Goal: Contribute content: Add original content to the website for others to see

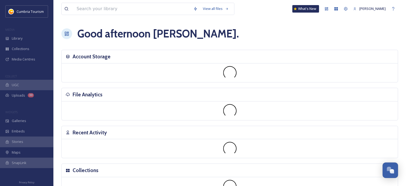
scroll to position [2119, 0]
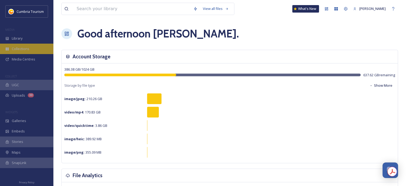
click at [31, 46] on div "Collections" at bounding box center [26, 49] width 53 height 10
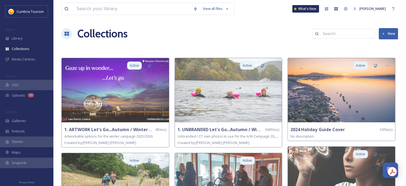
click at [395, 33] on button "New" at bounding box center [388, 33] width 19 height 11
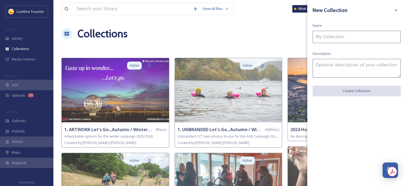
click at [359, 36] on input at bounding box center [357, 37] width 88 height 12
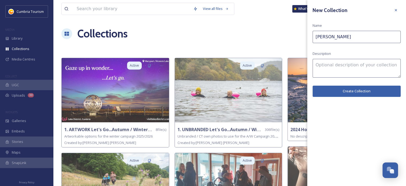
click at [365, 37] on input "[PERSON_NAME]" at bounding box center [357, 37] width 88 height 12
paste input "Feinschmecker"
type input "[PERSON_NAME] - Feinschmecker"
click at [358, 67] on textarea at bounding box center [357, 68] width 88 height 19
type textarea "Please credit [DOMAIN_NAME]"
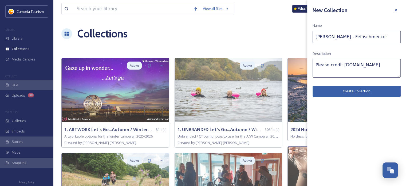
click at [355, 94] on button "Create Collection" at bounding box center [357, 90] width 88 height 11
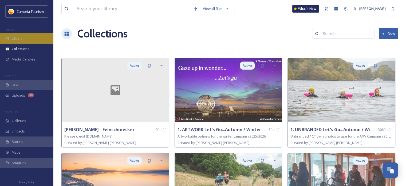
click at [33, 40] on div "Library" at bounding box center [26, 38] width 53 height 10
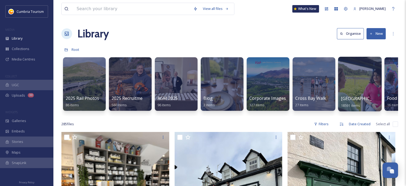
click at [345, 97] on span "[GEOGRAPHIC_DATA]" at bounding box center [363, 98] width 44 height 6
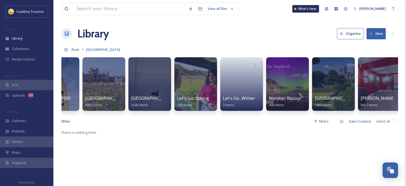
scroll to position [0, 41]
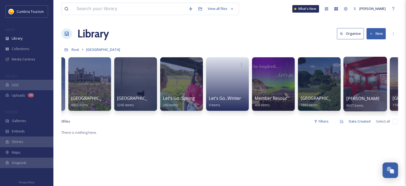
click at [361, 98] on span "[PERSON_NAME] Uploads" at bounding box center [372, 98] width 53 height 6
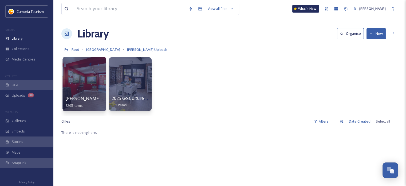
click at [97, 100] on span "[PERSON_NAME] Uploads - [DATE]" at bounding box center [100, 98] width 71 height 6
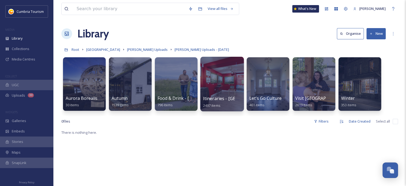
click at [211, 96] on span "Itineraries - [GEOGRAPHIC_DATA]" at bounding box center [237, 98] width 69 height 6
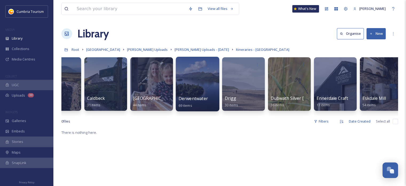
scroll to position [0, 210]
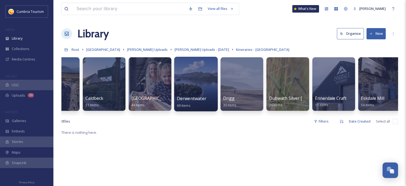
click at [190, 97] on span "Derwentwater" at bounding box center [191, 98] width 29 height 6
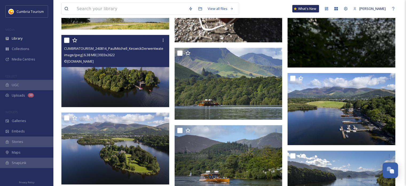
scroll to position [1068, 0]
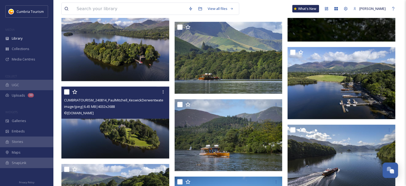
click at [65, 92] on input "checkbox" at bounding box center [66, 91] width 5 height 5
checkbox input "true"
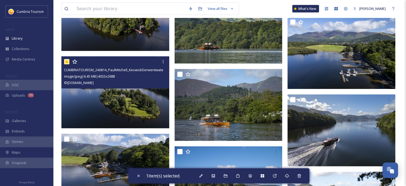
scroll to position [1121, 0]
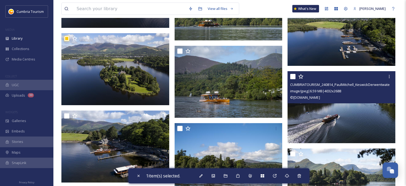
click at [292, 77] on input "checkbox" at bounding box center [292, 76] width 5 height 5
checkbox input "true"
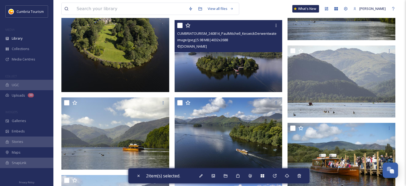
scroll to position [1388, 0]
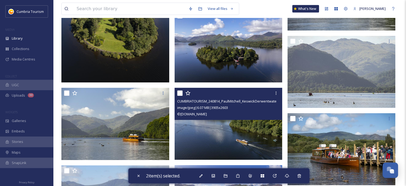
click at [179, 92] on input "checkbox" at bounding box center [179, 92] width 5 height 5
checkbox input "true"
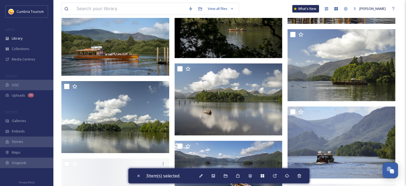
scroll to position [1629, 0]
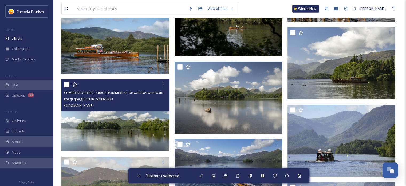
click at [66, 85] on input "checkbox" at bounding box center [66, 84] width 5 height 5
checkbox input "true"
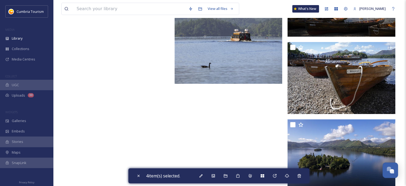
scroll to position [1937, 0]
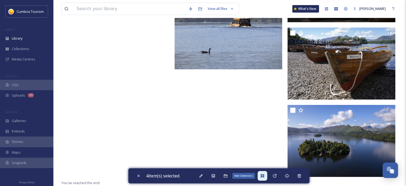
click at [265, 177] on icon at bounding box center [262, 175] width 4 height 4
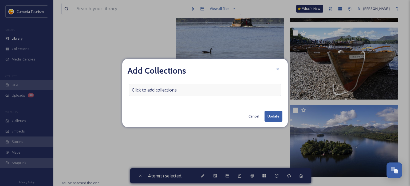
drag, startPoint x: 186, startPoint y: 98, endPoint x: 192, endPoint y: 91, distance: 9.7
click at [186, 96] on div "Add Collections Click to add collections Cancel Update" at bounding box center [205, 93] width 166 height 68
click at [193, 89] on div "Click to add collections" at bounding box center [205, 90] width 152 height 12
click at [184, 91] on div at bounding box center [205, 90] width 152 height 12
click at [164, 93] on input at bounding box center [158, 90] width 59 height 12
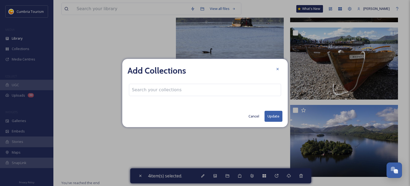
click at [164, 89] on input at bounding box center [158, 90] width 59 height 12
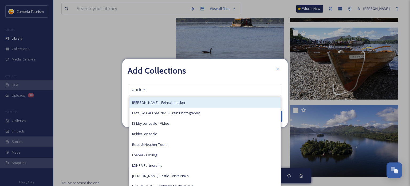
type input "anders"
click at [164, 99] on div "[PERSON_NAME] - Feinschmecker" at bounding box center [204, 102] width 151 height 10
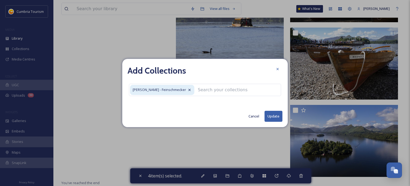
click at [278, 117] on button "Update" at bounding box center [274, 116] width 18 height 11
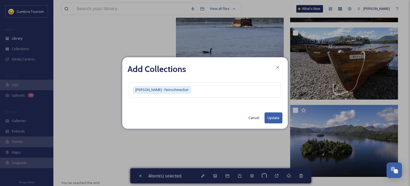
checkbox input "false"
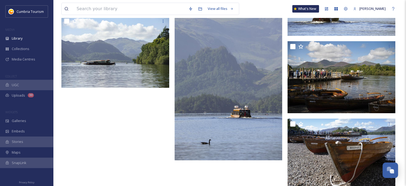
scroll to position [1804, 0]
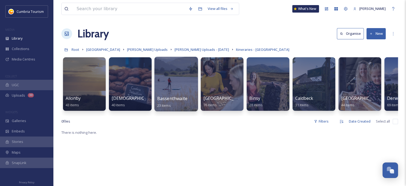
click at [176, 100] on span "Bassenthwaite" at bounding box center [172, 98] width 30 height 6
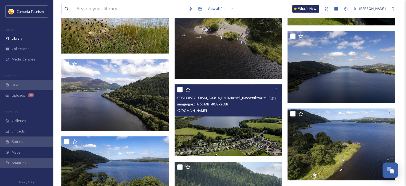
scroll to position [587, 0]
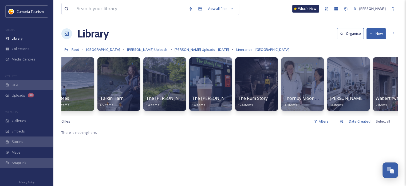
scroll to position [0, 1959]
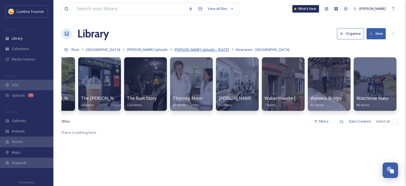
click at [183, 50] on span "[PERSON_NAME] Uploads - [DATE]" at bounding box center [202, 49] width 54 height 5
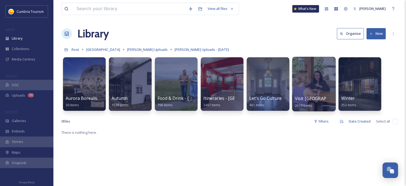
click at [312, 98] on span "Visit [GEOGRAPHIC_DATA]" at bounding box center [322, 98] width 54 height 6
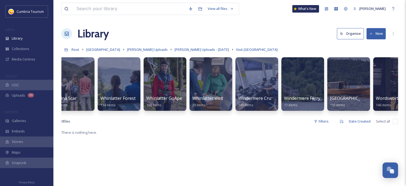
scroll to position [0, 720]
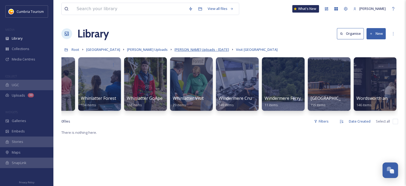
click at [202, 49] on span "[PERSON_NAME] Uploads - [DATE]" at bounding box center [202, 49] width 54 height 5
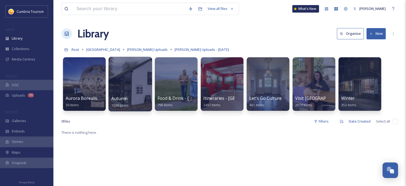
click at [123, 99] on span "Autumn" at bounding box center [119, 98] width 16 height 6
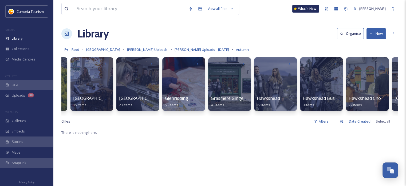
scroll to position [0, 180]
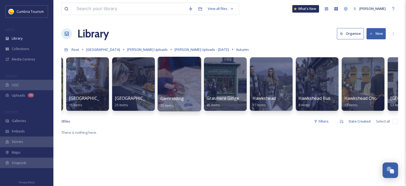
click at [175, 96] on span "Glenridding" at bounding box center [172, 98] width 24 height 6
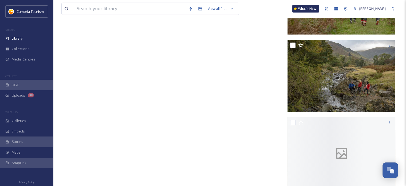
scroll to position [1641, 0]
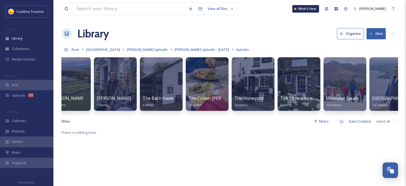
scroll to position [0, 765]
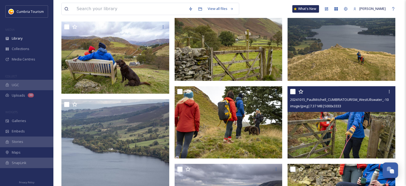
scroll to position [507, 0]
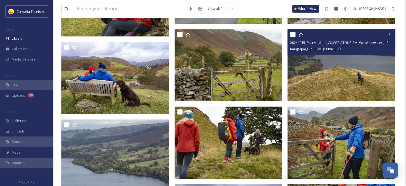
click at [293, 35] on input "checkbox" at bounding box center [292, 34] width 5 height 5
checkbox input "true"
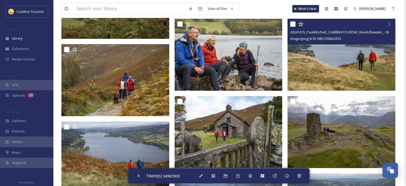
scroll to position [1495, 0]
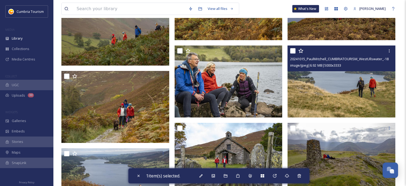
click at [293, 50] on input "checkbox" at bounding box center [292, 50] width 5 height 5
checkbox input "true"
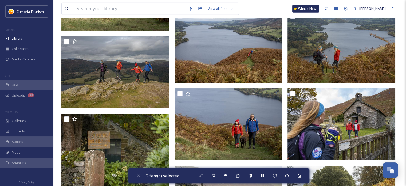
scroll to position [1682, 0]
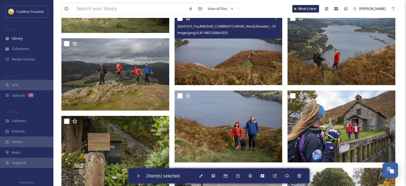
click at [180, 21] on input "checkbox" at bounding box center [179, 17] width 5 height 5
checkbox input "true"
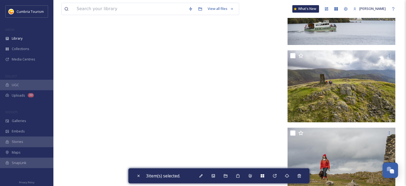
scroll to position [6822, 0]
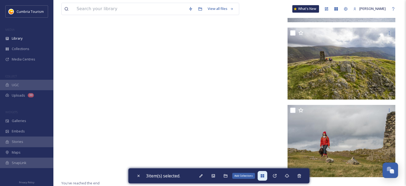
click at [266, 173] on div "Add Collections" at bounding box center [263, 176] width 10 height 10
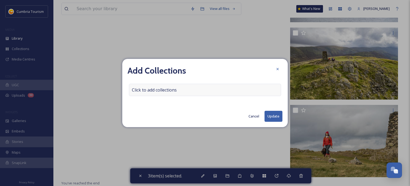
click at [195, 87] on div "Click to add collections" at bounding box center [205, 90] width 152 height 12
click at [193, 90] on div at bounding box center [205, 90] width 152 height 12
click at [168, 88] on input at bounding box center [158, 90] width 59 height 12
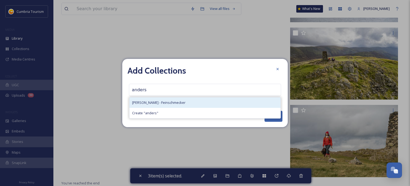
type input "anders"
click at [177, 100] on span "[PERSON_NAME] - Feinschmecker" at bounding box center [158, 102] width 53 height 5
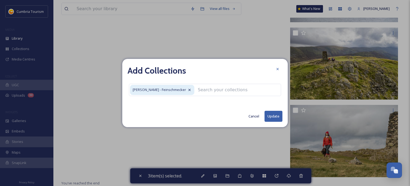
click at [273, 116] on button "Update" at bounding box center [274, 116] width 18 height 11
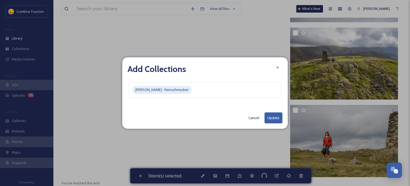
checkbox input "false"
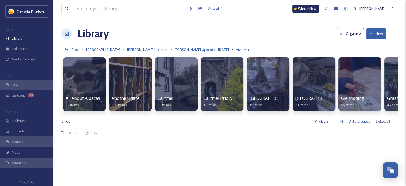
click at [109, 49] on span "[GEOGRAPHIC_DATA]" at bounding box center [103, 49] width 34 height 5
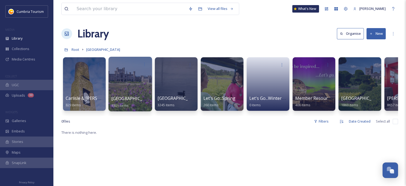
click at [126, 100] on span "[GEOGRAPHIC_DATA] & [GEOGRAPHIC_DATA]" at bounding box center [157, 98] width 93 height 6
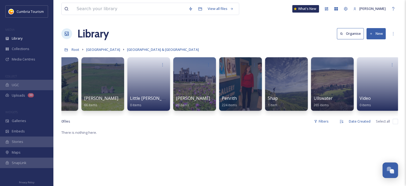
scroll to position [0, 214]
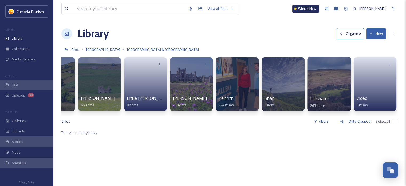
click at [326, 98] on span "Ullswater" at bounding box center [319, 98] width 19 height 6
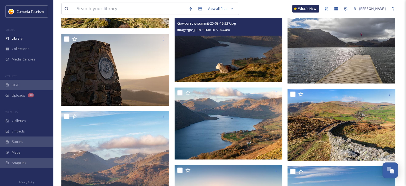
scroll to position [5580, 0]
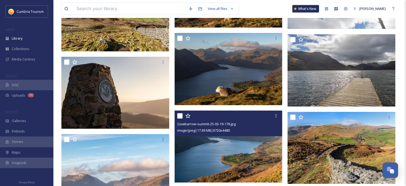
click at [179, 115] on input "checkbox" at bounding box center [179, 115] width 5 height 5
checkbox input "true"
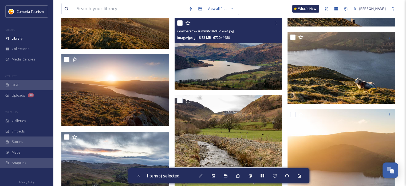
scroll to position [6060, 0]
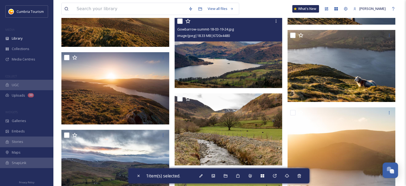
click at [180, 21] on input "checkbox" at bounding box center [179, 20] width 5 height 5
checkbox input "true"
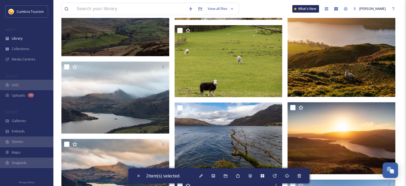
scroll to position [6247, 0]
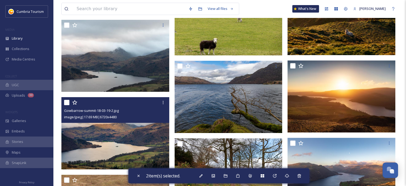
click at [66, 101] on input "checkbox" at bounding box center [66, 102] width 5 height 5
checkbox input "true"
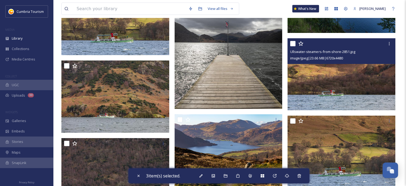
scroll to position [5179, 0]
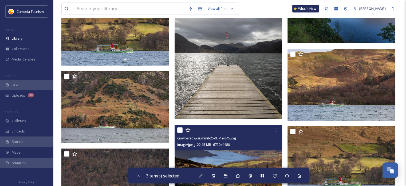
click at [182, 128] on input "checkbox" at bounding box center [179, 129] width 5 height 5
checkbox input "true"
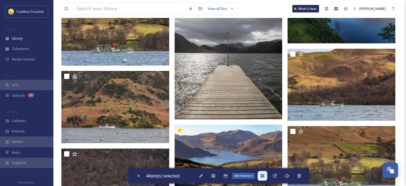
click at [264, 176] on icon at bounding box center [262, 175] width 3 height 3
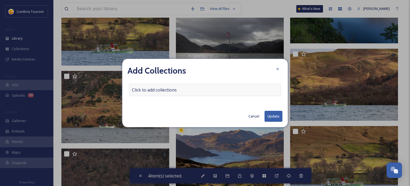
click at [192, 92] on div "Click to add collections" at bounding box center [205, 90] width 152 height 12
click at [148, 92] on input at bounding box center [158, 90] width 59 height 12
click at [136, 92] on input at bounding box center [158, 90] width 59 height 12
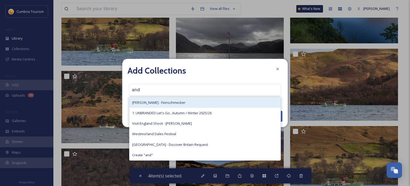
type input "and"
click at [158, 102] on span "[PERSON_NAME] - Feinschmecker" at bounding box center [158, 102] width 53 height 5
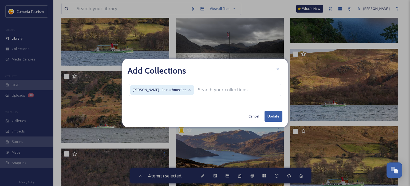
click at [269, 115] on button "Update" at bounding box center [274, 116] width 18 height 11
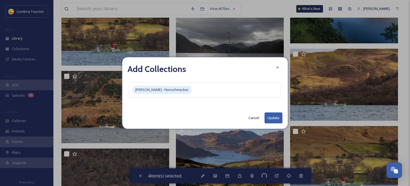
checkbox input "false"
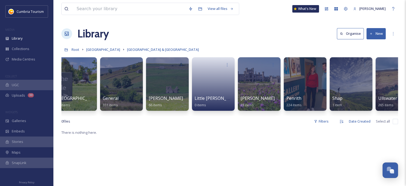
scroll to position [0, 214]
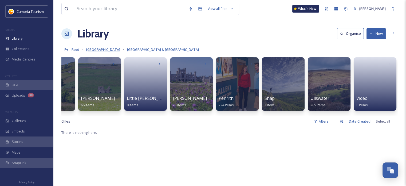
click at [114, 49] on span "[GEOGRAPHIC_DATA]" at bounding box center [103, 49] width 34 height 5
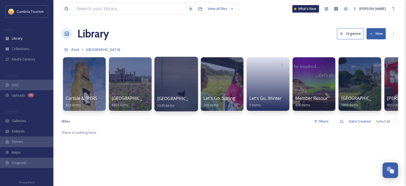
click at [168, 101] on span "[GEOGRAPHIC_DATA]" at bounding box center [179, 98] width 44 height 6
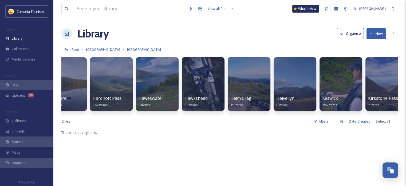
scroll to position [0, 1197]
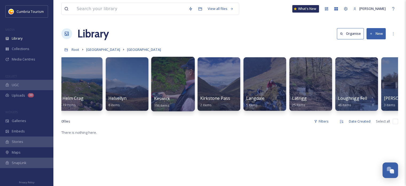
click at [170, 101] on div "Keswick 196 items" at bounding box center [173, 101] width 38 height 13
click at [169, 96] on span "Keswick" at bounding box center [162, 98] width 16 height 6
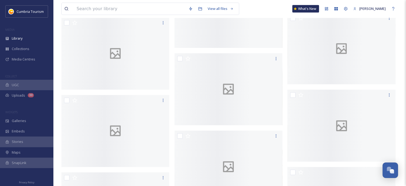
scroll to position [3818, 0]
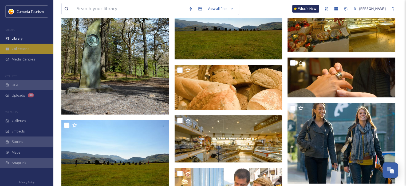
click at [35, 47] on div "Collections" at bounding box center [26, 49] width 53 height 10
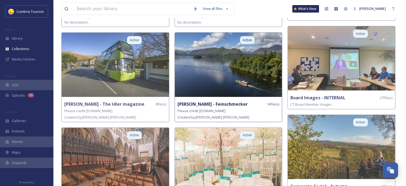
scroll to position [214, 0]
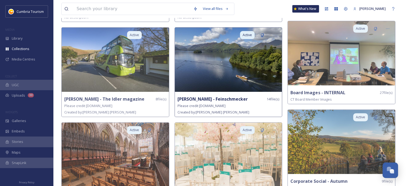
click at [234, 98] on strong "[PERSON_NAME] - Feinschmecker" at bounding box center [213, 99] width 70 height 6
click at [237, 54] on img at bounding box center [228, 59] width 107 height 64
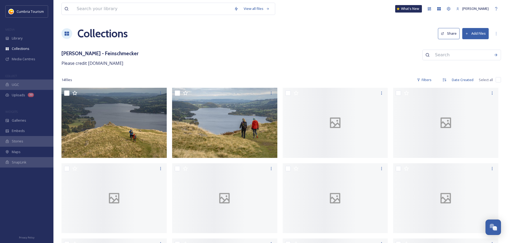
scroll to position [2093, 0]
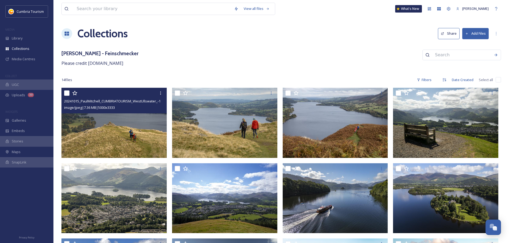
click at [132, 136] on img at bounding box center [113, 123] width 105 height 70
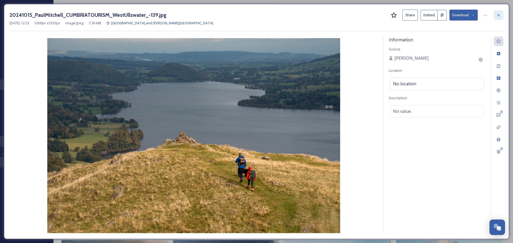
click at [410, 14] on icon at bounding box center [498, 15] width 4 height 4
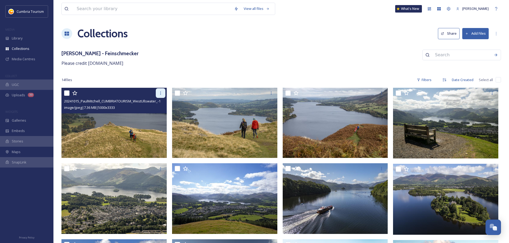
click at [158, 95] on div at bounding box center [161, 93] width 10 height 10
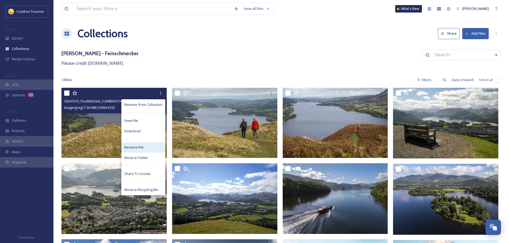
click at [153, 143] on div "Rename File" at bounding box center [143, 147] width 44 height 10
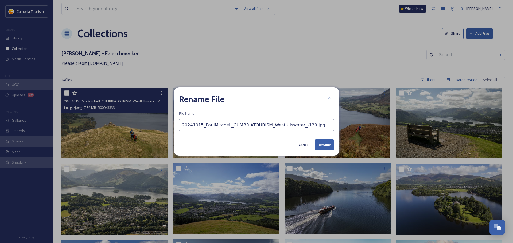
click at [221, 127] on input "20241015_PaulMitchell_CUMBRIATOURISM_WestUllswater_-139.jpg" at bounding box center [256, 125] width 155 height 12
click at [288, 124] on input "West Ullswater" at bounding box center [256, 125] width 155 height 12
type input "[GEOGRAPHIC_DATA][PERSON_NAME]"
click at [322, 147] on button "Rename" at bounding box center [323, 144] width 19 height 11
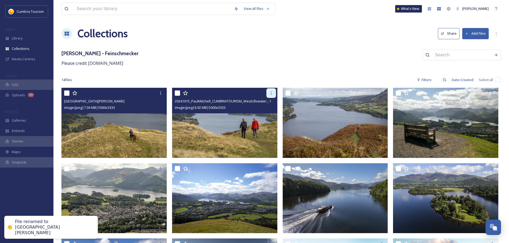
click at [272, 94] on icon at bounding box center [271, 93] width 4 height 4
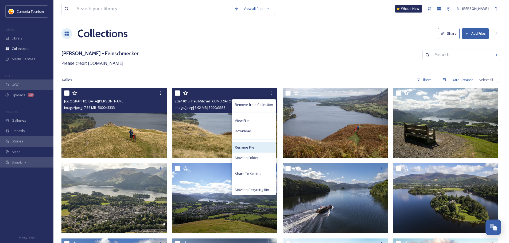
click at [258, 147] on div "Rename File" at bounding box center [254, 147] width 44 height 10
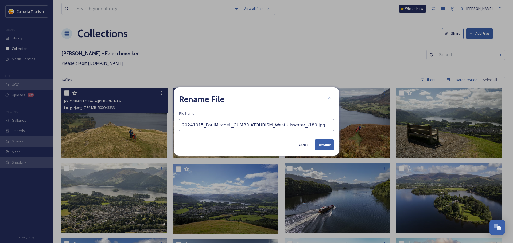
click at [290, 129] on input "20241015_PaulMitchell_CUMBRIATOURISM_WestUllswater_-180.jpg" at bounding box center [256, 125] width 155 height 12
paste input "[GEOGRAPHIC_DATA][PERSON_NAME]"
type input "[GEOGRAPHIC_DATA][PERSON_NAME]"
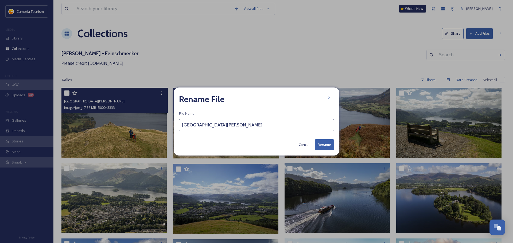
click at [328, 143] on button "Rename" at bounding box center [323, 144] width 19 height 11
click at [256, 130] on img at bounding box center [226, 123] width 106 height 71
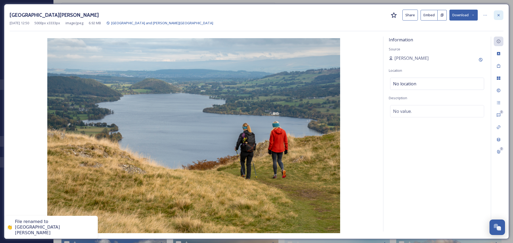
click at [410, 14] on div at bounding box center [498, 15] width 10 height 10
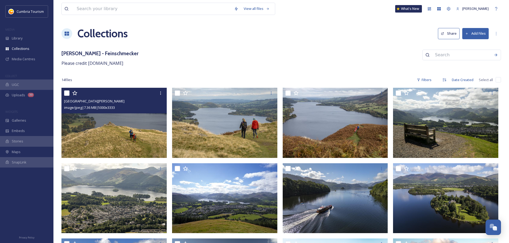
click at [242, 46] on div "View all files What's New [PERSON_NAME] Collections Share Add Files [PERSON_NAM…" at bounding box center [280, 193] width 455 height 387
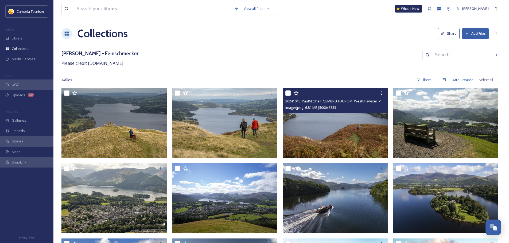
click at [379, 98] on div "20241015_PaulMitchell_CUMBRIATOURISM_WestUllswater_-193.jpg" at bounding box center [335, 101] width 101 height 6
click at [382, 92] on icon at bounding box center [381, 93] width 1 height 3
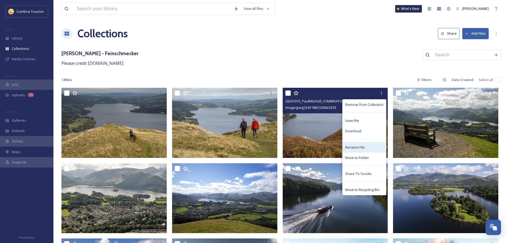
click at [369, 147] on div "Rename File" at bounding box center [364, 147] width 44 height 10
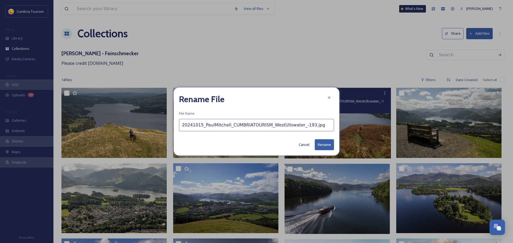
click at [258, 130] on input "20241015_PaulMitchell_CUMBRIATOURISM_WestUllswater_-193.jpg" at bounding box center [256, 125] width 155 height 12
paste input "[GEOGRAPHIC_DATA][PERSON_NAME]"
type input "[GEOGRAPHIC_DATA][PERSON_NAME]"
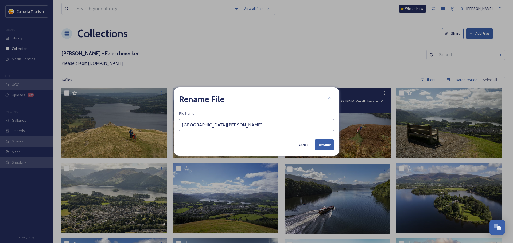
click at [322, 145] on button "Rename" at bounding box center [323, 144] width 19 height 11
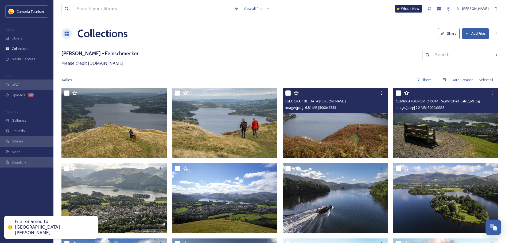
click at [400, 93] on input "checkbox" at bounding box center [397, 93] width 5 height 5
checkbox input "true"
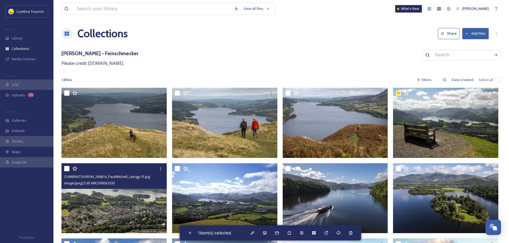
click at [70, 169] on div at bounding box center [114, 169] width 101 height 10
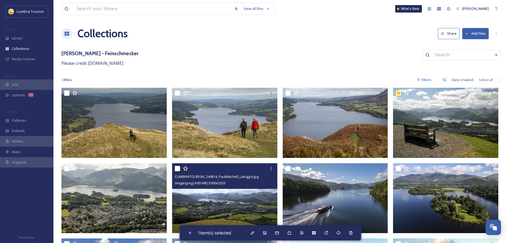
click at [176, 168] on input "checkbox" at bounding box center [177, 168] width 5 height 5
checkbox input "true"
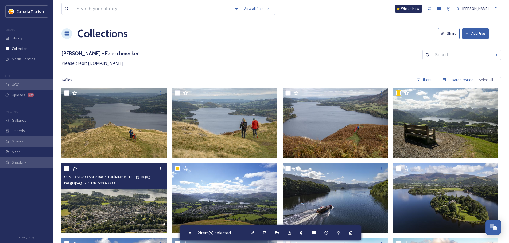
click at [65, 169] on input "checkbox" at bounding box center [66, 168] width 5 height 5
checkbox input "true"
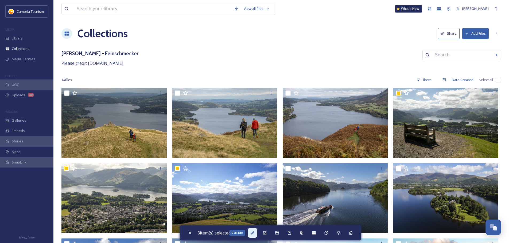
click at [254, 185] on icon at bounding box center [252, 232] width 3 height 3
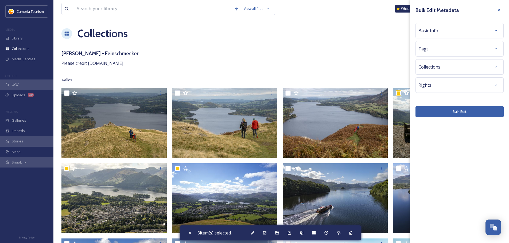
click at [410, 30] on div "Basic Info" at bounding box center [459, 31] width 82 height 10
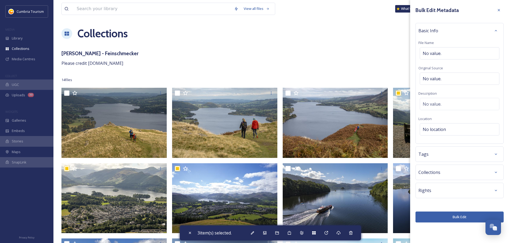
click at [410, 47] on div "Basic Info File Name No value. Original Source No value. Description No value. …" at bounding box center [459, 83] width 88 height 121
click at [410, 53] on div "No value." at bounding box center [459, 53] width 80 height 12
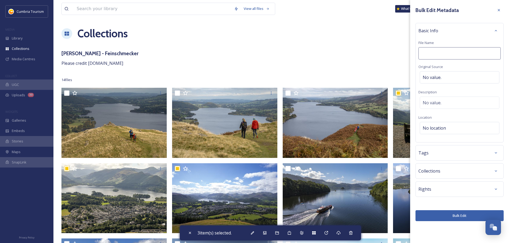
click at [410, 53] on input at bounding box center [459, 53] width 82 height 12
type input "Keswick from Latrigg"
click at [410, 185] on button "Bulk Edit" at bounding box center [459, 215] width 88 height 11
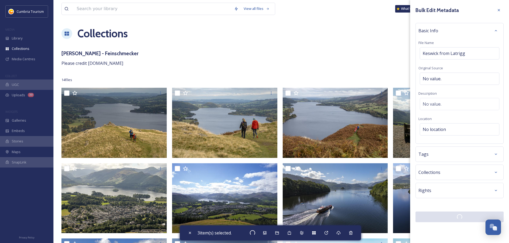
checkbox input "false"
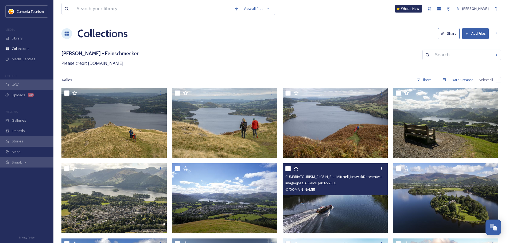
click at [286, 167] on input "checkbox" at bounding box center [287, 168] width 5 height 5
checkbox input "true"
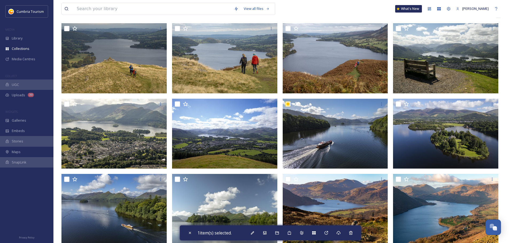
scroll to position [80, 0]
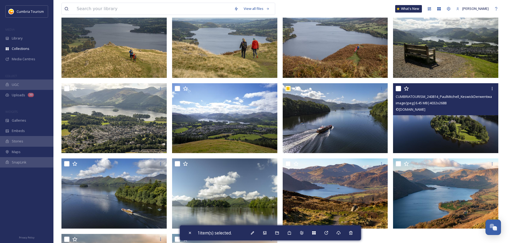
click at [396, 88] on input "checkbox" at bounding box center [397, 88] width 5 height 5
checkbox input "true"
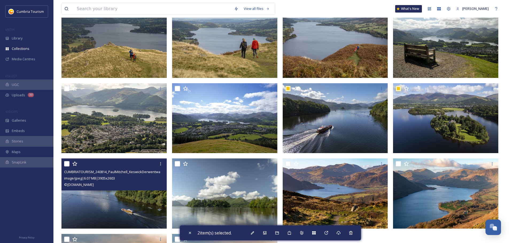
click at [66, 165] on input "checkbox" at bounding box center [66, 163] width 5 height 5
checkbox input "true"
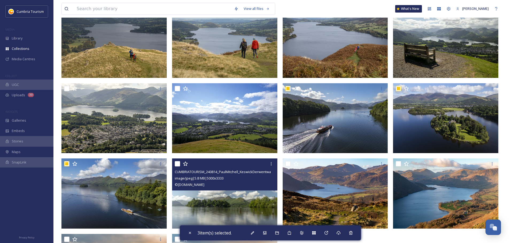
click at [177, 163] on input "checkbox" at bounding box center [177, 163] width 5 height 5
checkbox input "true"
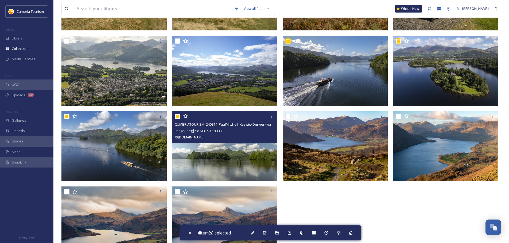
scroll to position [144, 0]
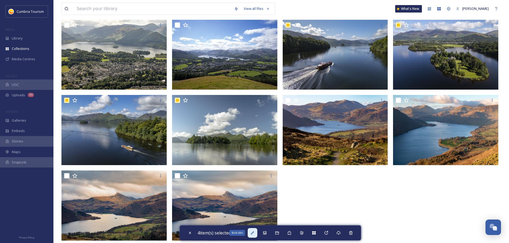
click at [254, 185] on icon at bounding box center [252, 233] width 4 height 4
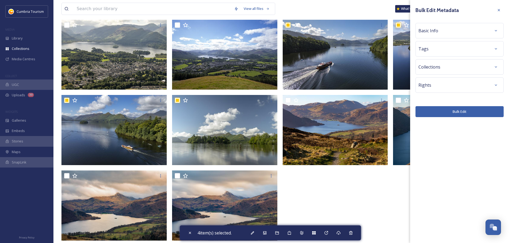
click at [410, 36] on div "Basic Info" at bounding box center [459, 30] width 88 height 15
click at [410, 29] on div "Basic Info" at bounding box center [459, 31] width 82 height 10
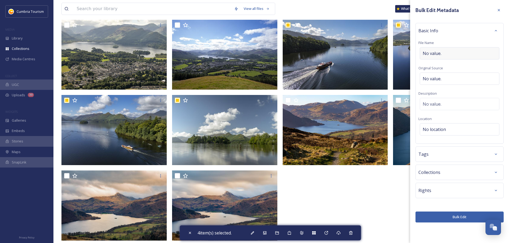
click at [410, 49] on div "No value." at bounding box center [459, 53] width 80 height 12
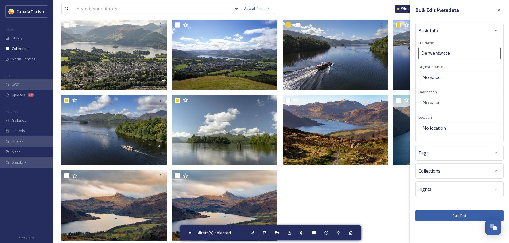
type input "Derwentwater"
click at [410, 185] on button "Bulk Edit" at bounding box center [459, 215] width 88 height 11
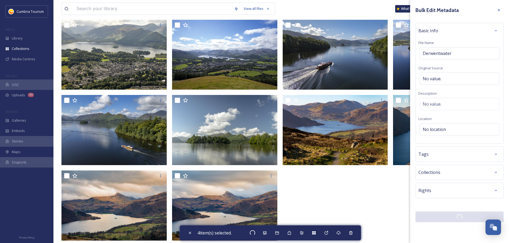
checkbox input "false"
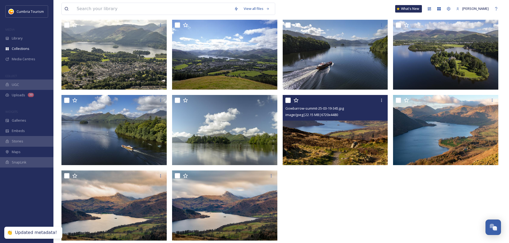
click at [288, 102] on input "checkbox" at bounding box center [287, 100] width 5 height 5
checkbox input "true"
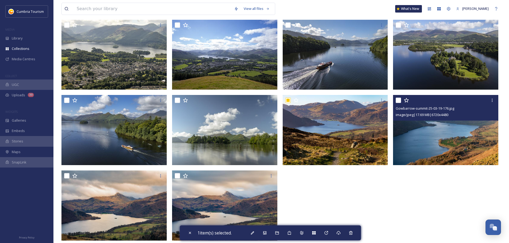
drag, startPoint x: 397, startPoint y: 100, endPoint x: 254, endPoint y: 150, distance: 151.9
click at [397, 100] on input "checkbox" at bounding box center [397, 100] width 5 height 5
checkbox input "true"
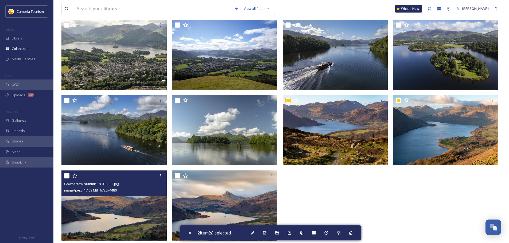
click at [66, 176] on input "checkbox" at bounding box center [66, 175] width 5 height 5
checkbox input "true"
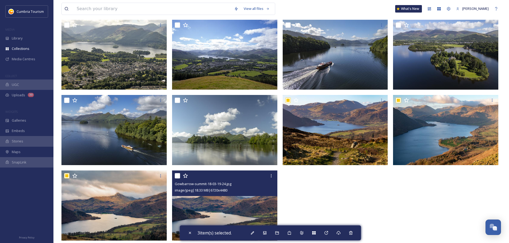
click at [177, 175] on input "checkbox" at bounding box center [177, 175] width 5 height 5
checkbox input "true"
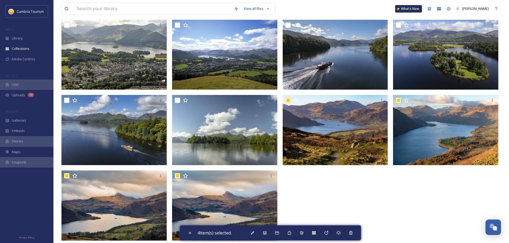
click at [248, 185] on div "4 item(s) selected." at bounding box center [270, 233] width 181 height 15
click at [256, 185] on div "Bulk Edit" at bounding box center [252, 233] width 10 height 10
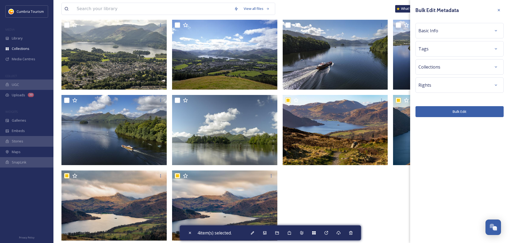
drag, startPoint x: 440, startPoint y: 32, endPoint x: 440, endPoint y: 41, distance: 9.6
click at [410, 33] on div "Basic Info" at bounding box center [459, 31] width 82 height 10
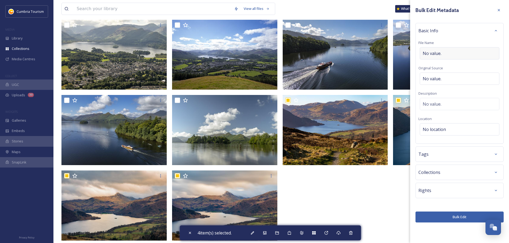
click at [410, 51] on span "No value." at bounding box center [431, 53] width 19 height 6
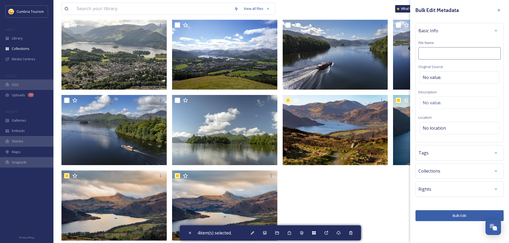
click at [410, 51] on input at bounding box center [459, 53] width 82 height 12
type input "Ullswater from Gowbarrow"
click at [410, 185] on button "Bulk Edit" at bounding box center [459, 215] width 88 height 11
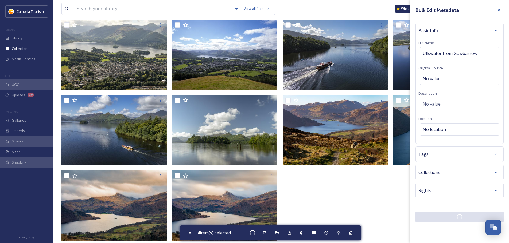
checkbox input "false"
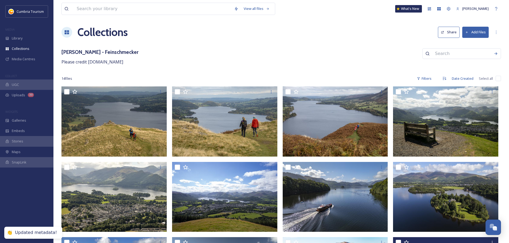
scroll to position [0, 0]
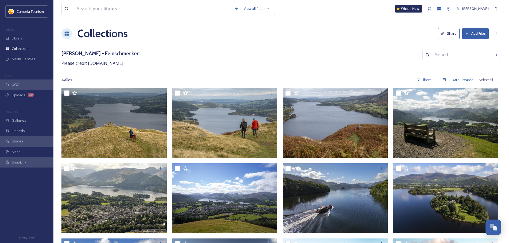
click at [410, 34] on button "Share" at bounding box center [449, 33] width 22 height 11
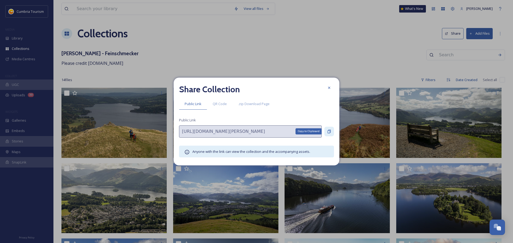
click at [327, 132] on div "Copy to Clipboard" at bounding box center [329, 132] width 10 height 10
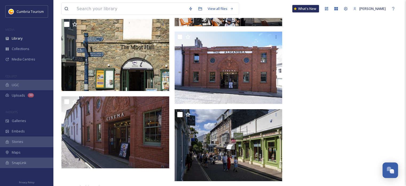
scroll to position [1152, 0]
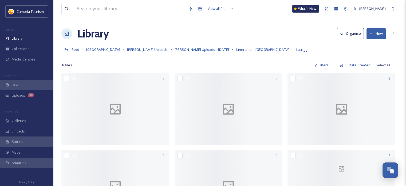
scroll to position [2119, 0]
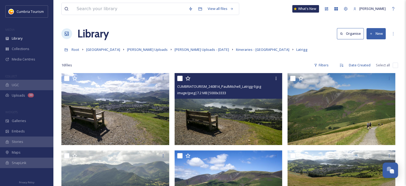
click at [180, 77] on input "checkbox" at bounding box center [179, 78] width 5 height 5
checkbox input "true"
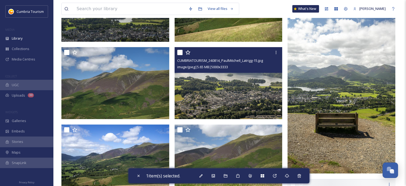
scroll to position [187, 0]
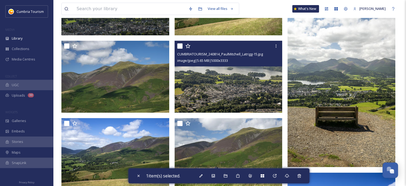
click at [177, 47] on input "checkbox" at bounding box center [179, 45] width 5 height 5
checkbox input "true"
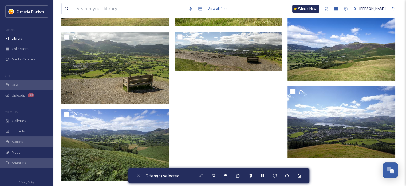
scroll to position [354, 0]
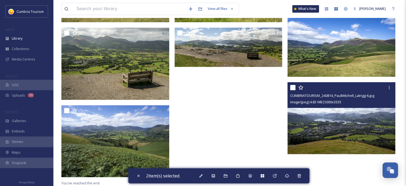
click at [291, 86] on input "checkbox" at bounding box center [292, 87] width 5 height 5
checkbox input "true"
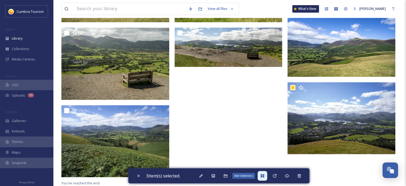
click at [264, 175] on icon at bounding box center [262, 175] width 4 height 4
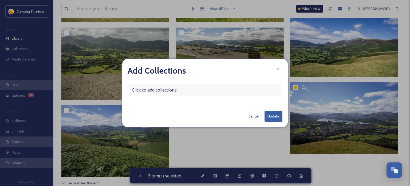
click at [195, 89] on div "Click to add collections" at bounding box center [205, 90] width 152 height 12
click at [143, 89] on input at bounding box center [158, 90] width 59 height 12
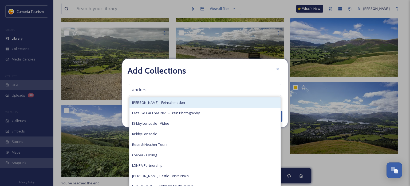
type input "anders"
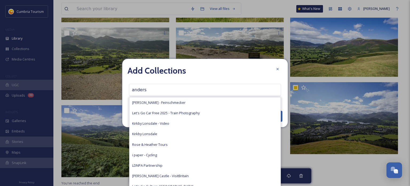
click at [151, 100] on span "[PERSON_NAME] - Feinschmecker" at bounding box center [158, 102] width 53 height 5
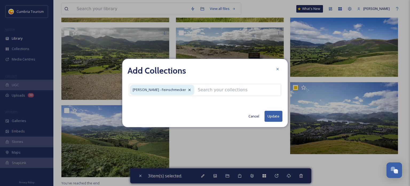
click at [270, 115] on button "Update" at bounding box center [274, 116] width 18 height 11
checkbox input "false"
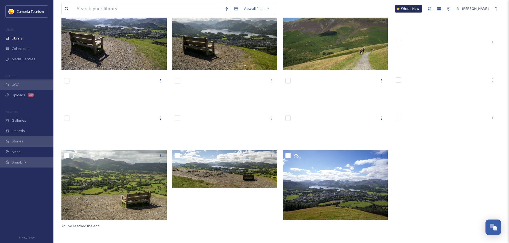
scroll to position [2093, 0]
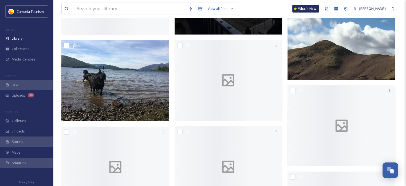
scroll to position [5660, 0]
